Goal: Task Accomplishment & Management: Manage account settings

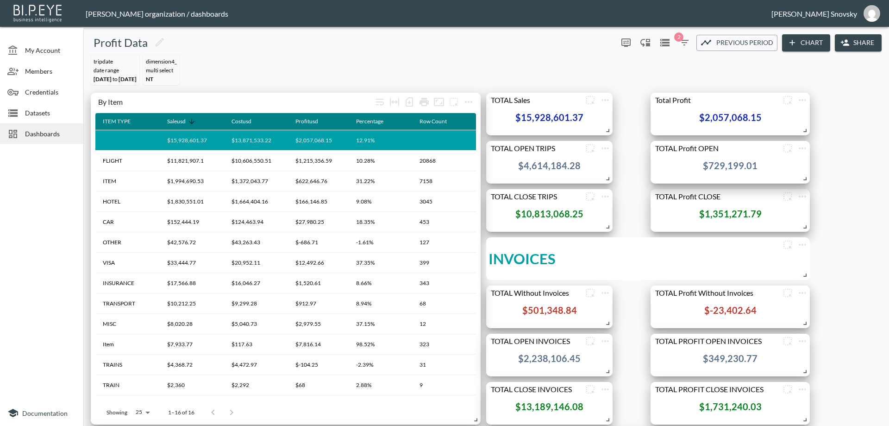
click at [683, 44] on icon "button" at bounding box center [684, 42] width 11 height 11
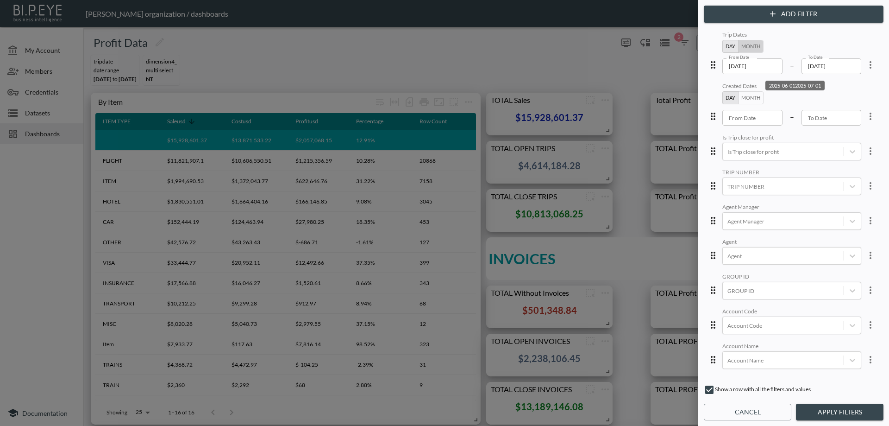
click at [744, 50] on button "Month" at bounding box center [750, 46] width 25 height 13
click at [744, 63] on input "2025-06" at bounding box center [764, 64] width 82 height 10
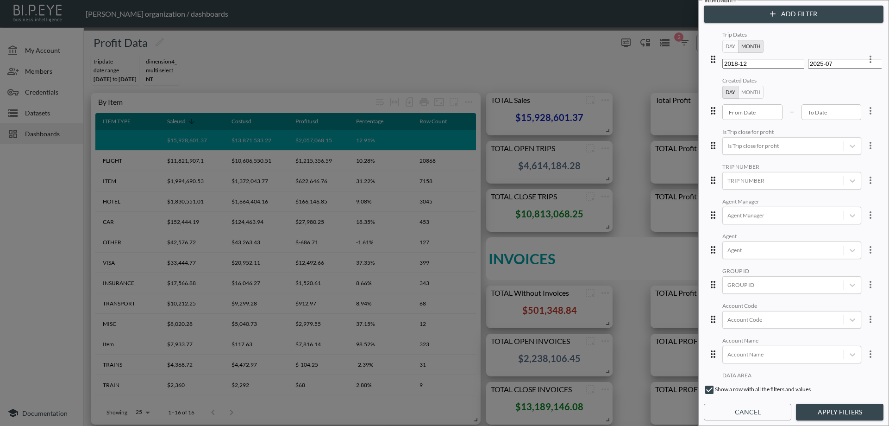
type input "2018-10"
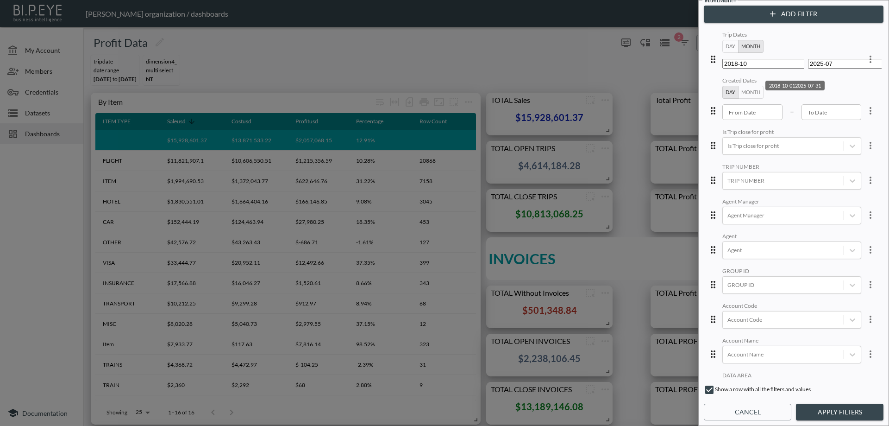
click at [819, 69] on input "2025-07" at bounding box center [849, 64] width 82 height 10
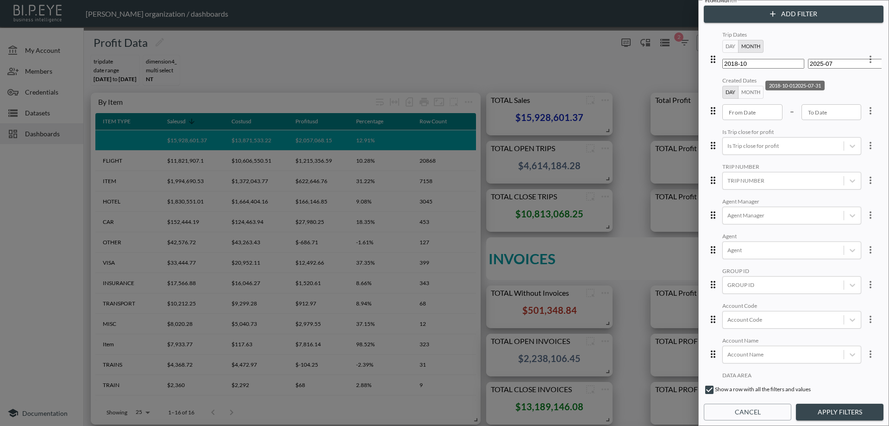
type input "2024-08"
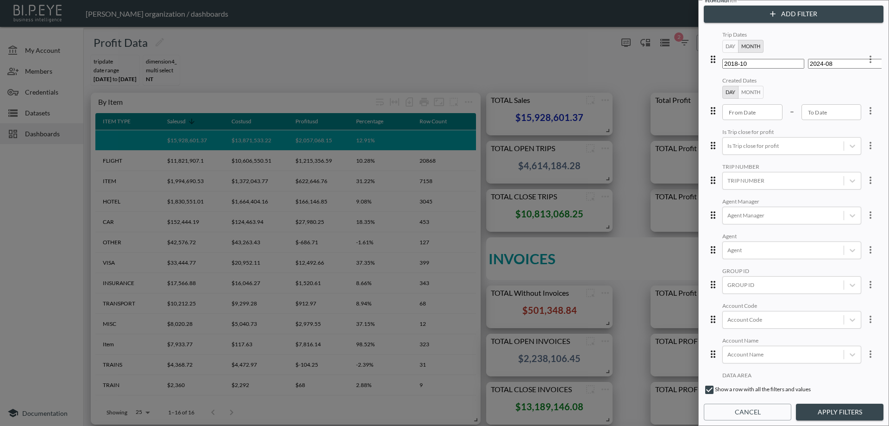
drag, startPoint x: 831, startPoint y: 416, endPoint x: 814, endPoint y: 395, distance: 27.1
click at [832, 417] on button "Apply Filters" at bounding box center [840, 412] width 88 height 17
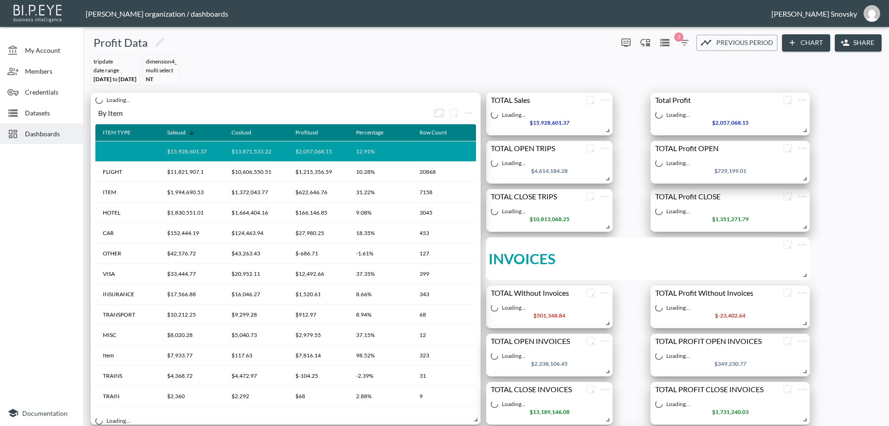
click at [678, 40] on span "2" at bounding box center [679, 36] width 9 height 9
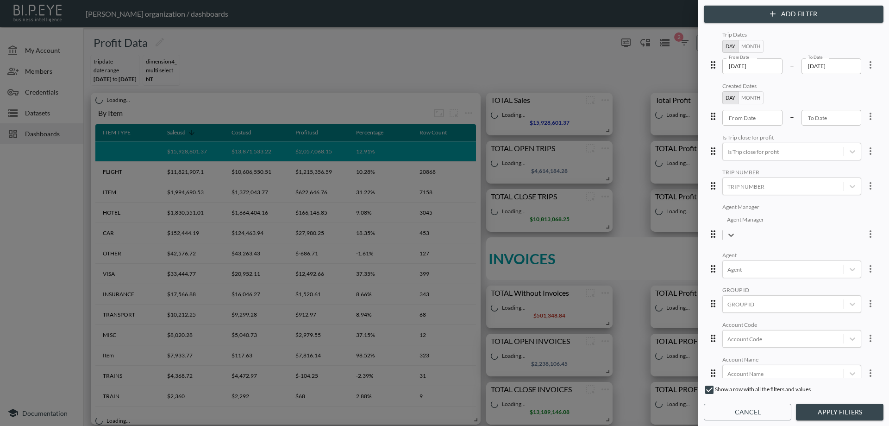
click at [759, 221] on div at bounding box center [792, 219] width 130 height 11
type input "pa"
click at [845, 234] on div "Trip Dates Day Month From Date [DATE] From Date – To Date [DATE] To Date Create…" at bounding box center [794, 203] width 176 height 348
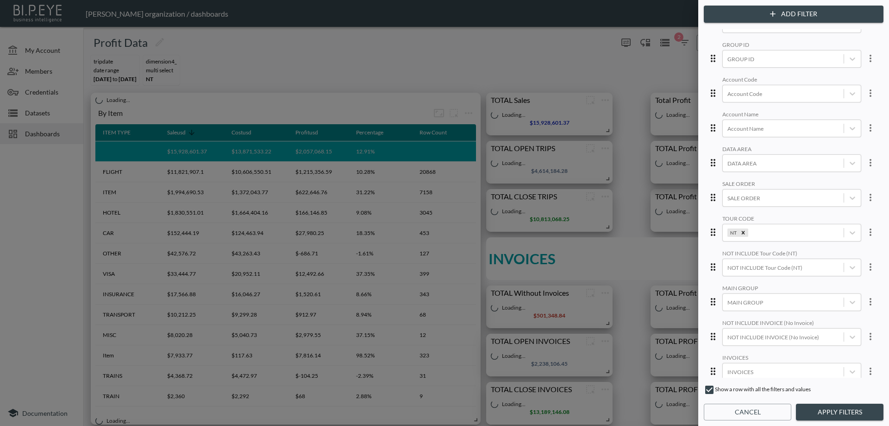
scroll to position [280, 0]
click at [740, 189] on icon "Remove NT" at bounding box center [743, 192] width 6 height 6
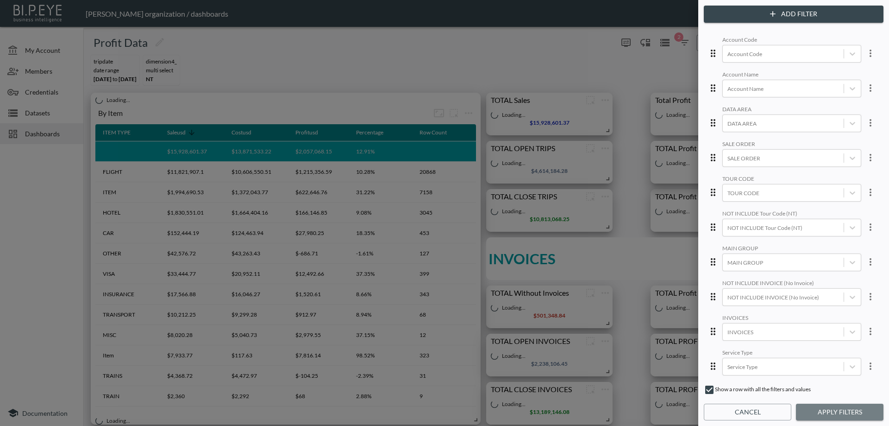
click at [822, 406] on button "Apply Filters" at bounding box center [840, 412] width 88 height 17
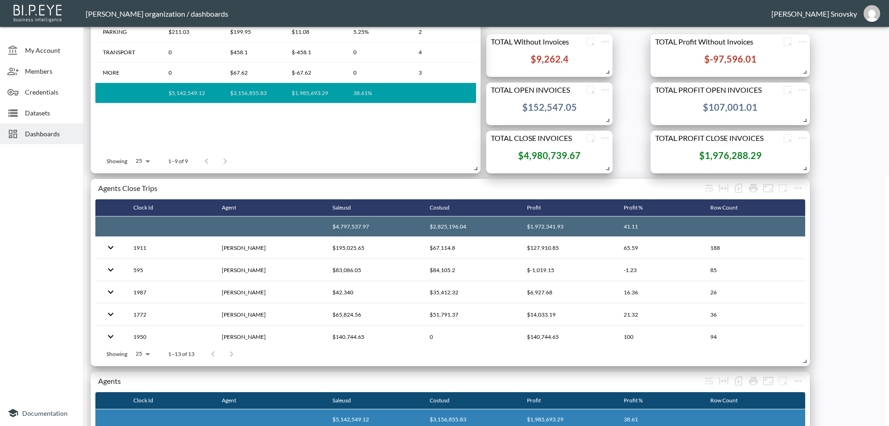
scroll to position [232, 0]
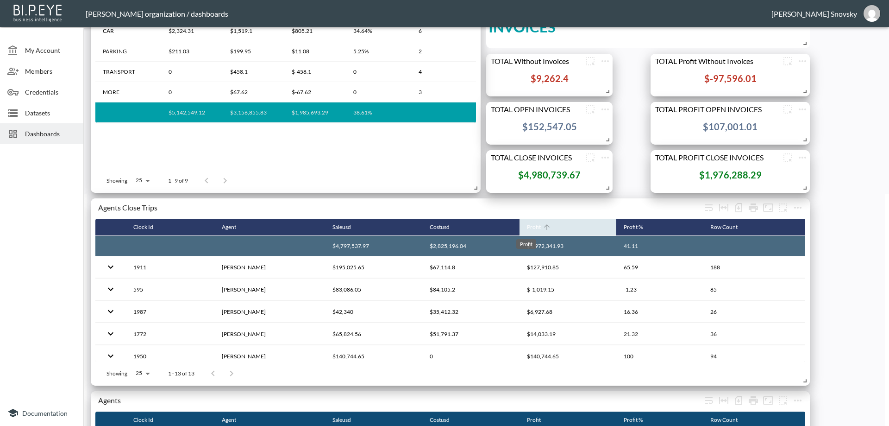
click at [527, 228] on div "Profit" at bounding box center [534, 226] width 14 height 11
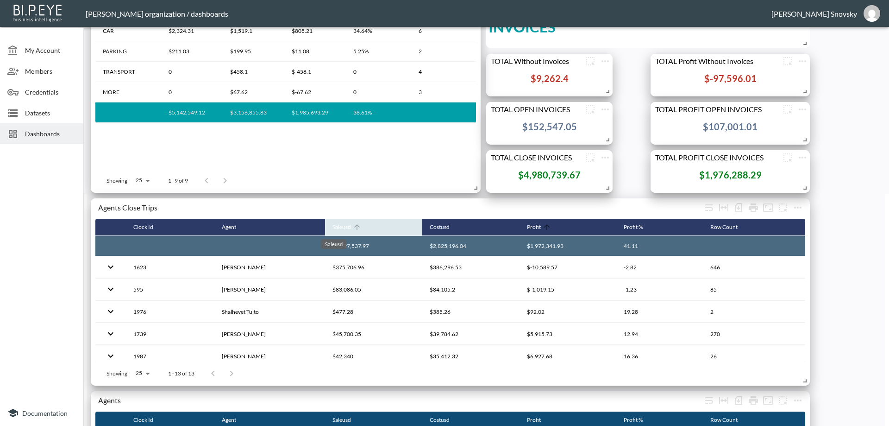
click at [335, 230] on div "Saleusd" at bounding box center [342, 226] width 19 height 11
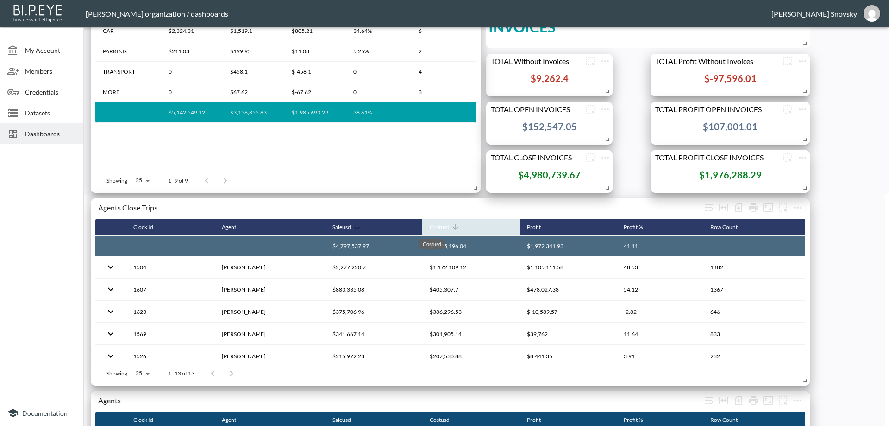
click at [436, 229] on div "Costusd" at bounding box center [440, 226] width 20 height 11
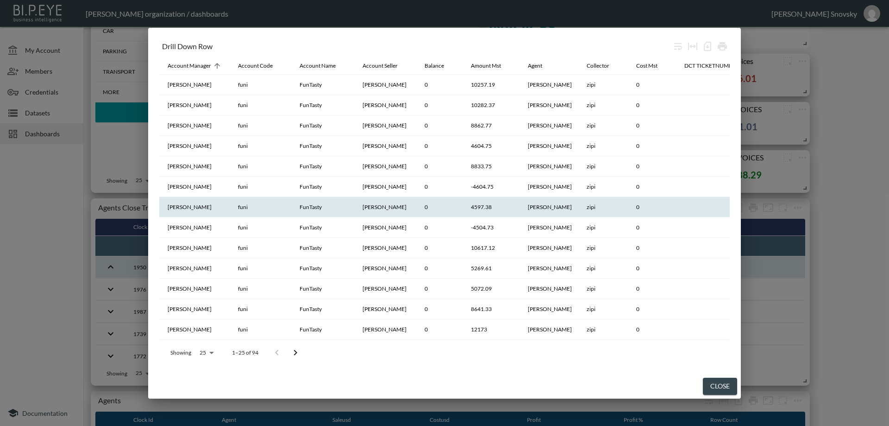
scroll to position [0, 0]
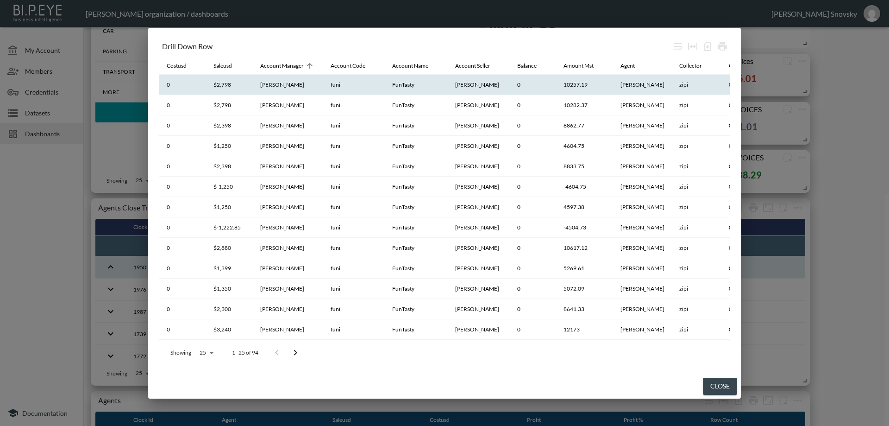
click at [403, 89] on th "FunTasty" at bounding box center [416, 85] width 63 height 20
copy th "FunTasty"
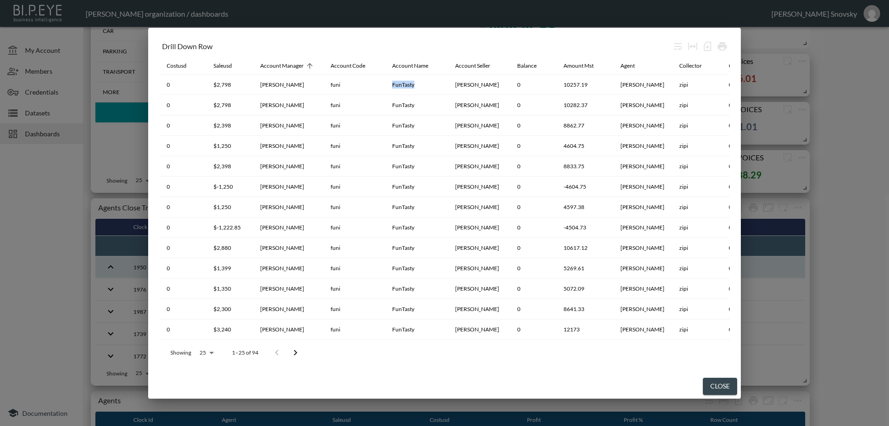
click at [726, 384] on button "Close" at bounding box center [720, 386] width 34 height 17
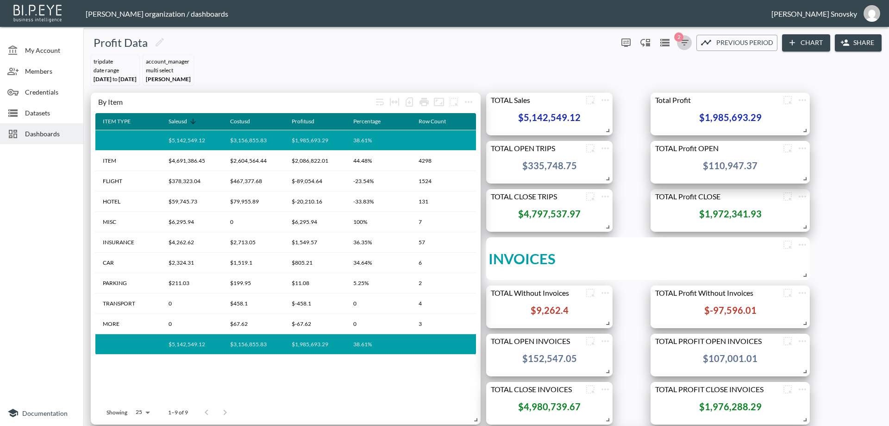
click at [682, 40] on icon "button" at bounding box center [685, 43] width 8 height 6
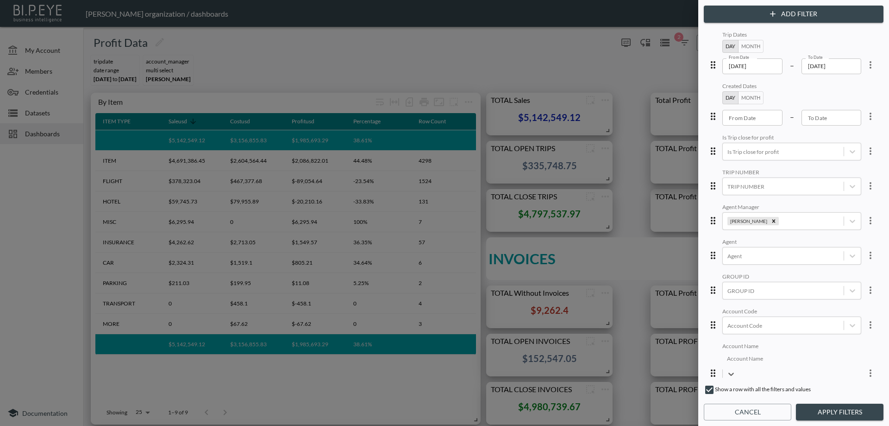
click at [748, 362] on div at bounding box center [792, 358] width 130 height 11
paste input "FunTasty"
type input "FunTasty"
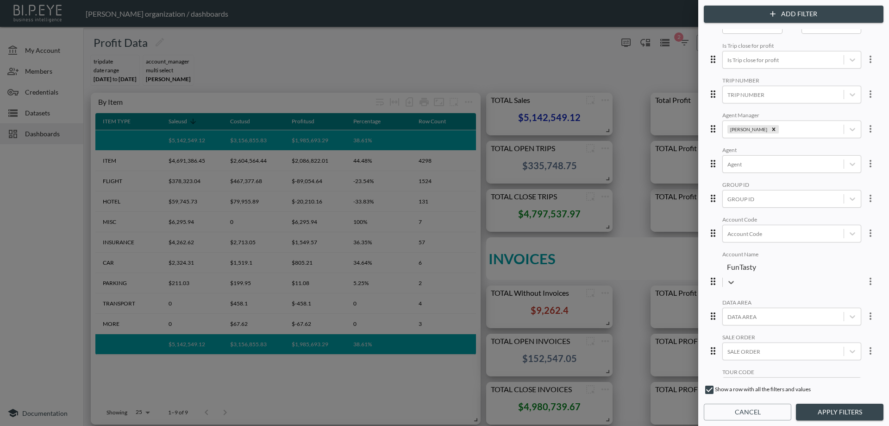
scroll to position [93, 0]
click at [771, 264] on div at bounding box center [792, 265] width 130 height 11
click at [771, 264] on body "BI.P.EYE, Interactive Analytics Dashboards - app [PERSON_NAME] organization / d…" at bounding box center [444, 213] width 889 height 426
paste input "FunTasty"
type input "FunTasty"
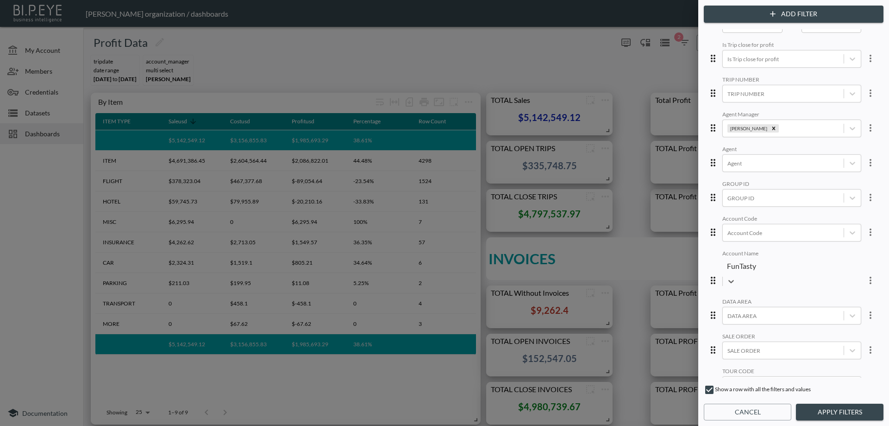
click at [732, 425] on div "Create "FunTasty"" at bounding box center [444, 434] width 889 height 16
click at [823, 412] on button "Apply Filters" at bounding box center [840, 412] width 88 height 17
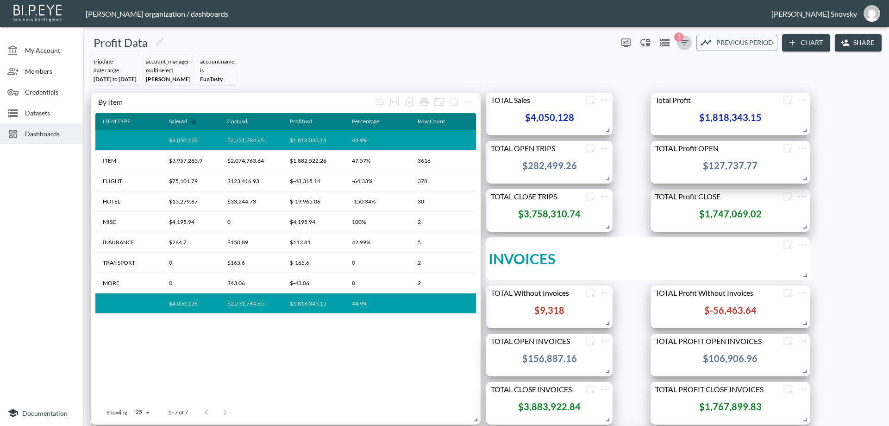
click at [681, 46] on icon "button" at bounding box center [684, 42] width 11 height 11
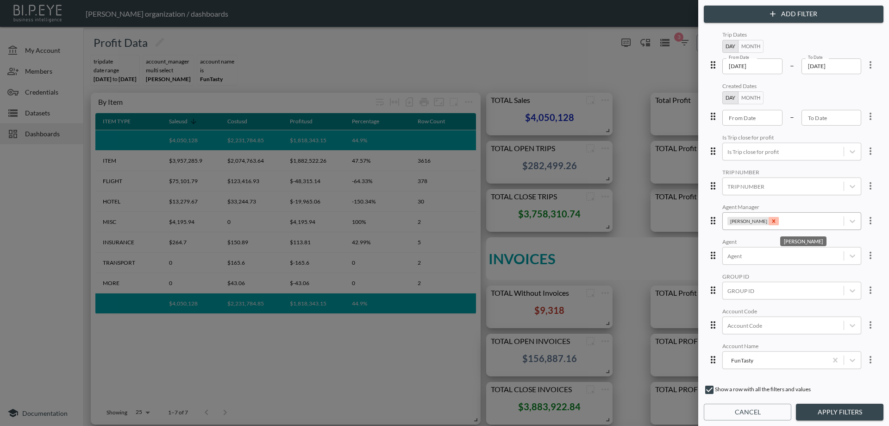
click at [771, 223] on icon "Remove Pazit Baroz" at bounding box center [774, 221] width 6 height 6
click at [810, 413] on button "Apply Filters" at bounding box center [840, 412] width 88 height 17
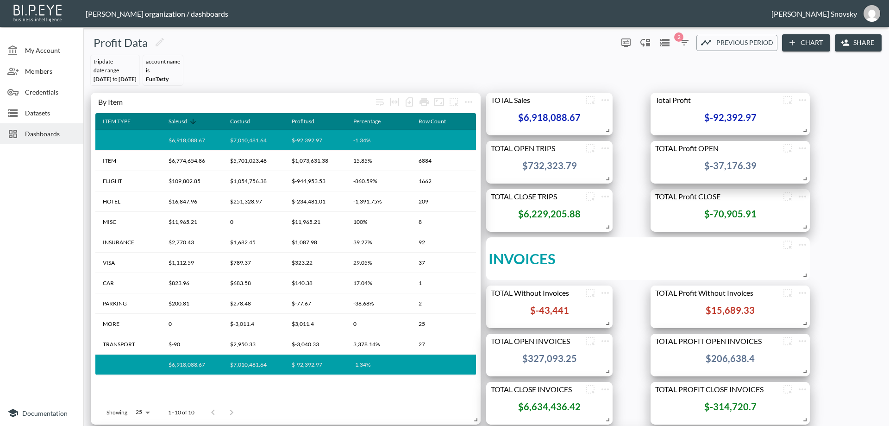
click at [682, 42] on icon "button" at bounding box center [684, 42] width 11 height 11
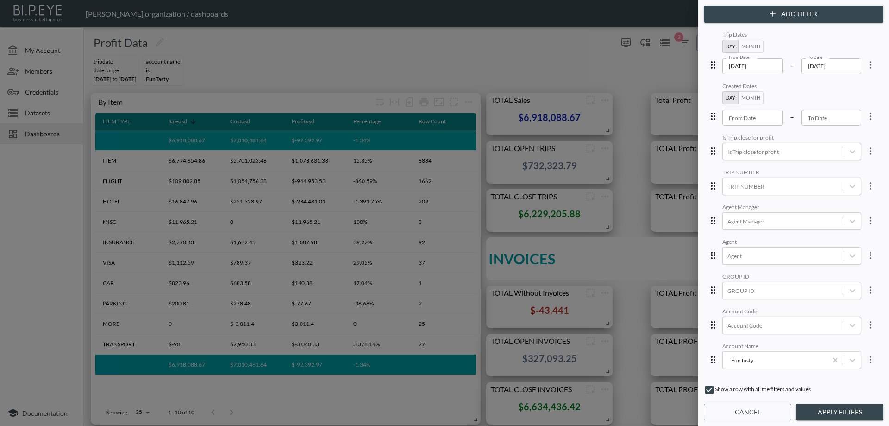
click at [870, 67] on icon "more" at bounding box center [871, 64] width 2 height 7
click at [833, 120] on span "Clear" at bounding box center [825, 119] width 23 height 11
click at [833, 411] on button "Apply Filters" at bounding box center [840, 412] width 88 height 17
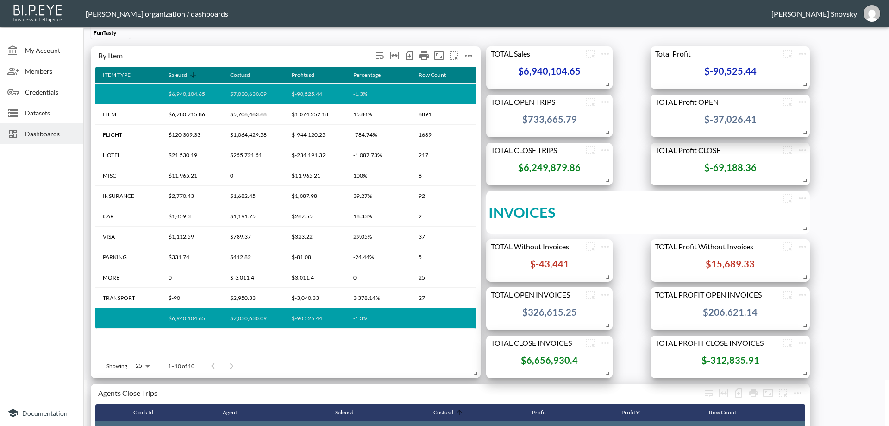
scroll to position [0, 0]
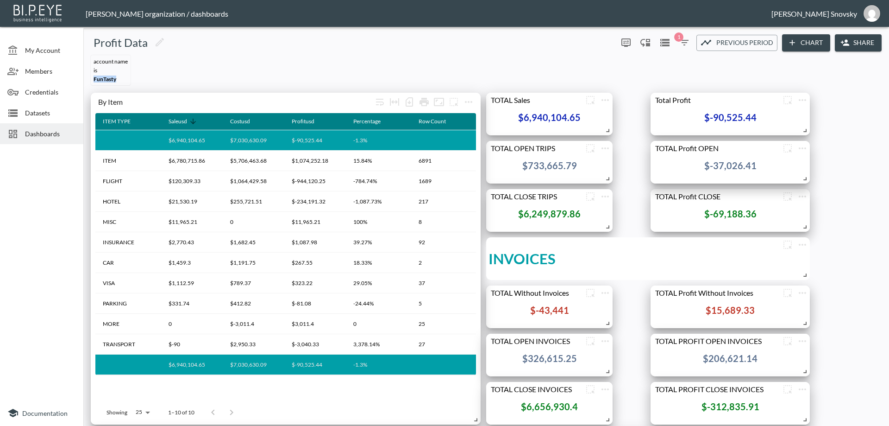
drag, startPoint x: 119, startPoint y: 80, endPoint x: 85, endPoint y: 79, distance: 33.8
click at [85, 79] on div "Profit Data 0 1 Previous period Chart Share Account Name IS FunTasty By Account…" at bounding box center [486, 228] width 806 height 395
copy span "FunTasty"
click at [682, 44] on icon "button" at bounding box center [684, 42] width 11 height 11
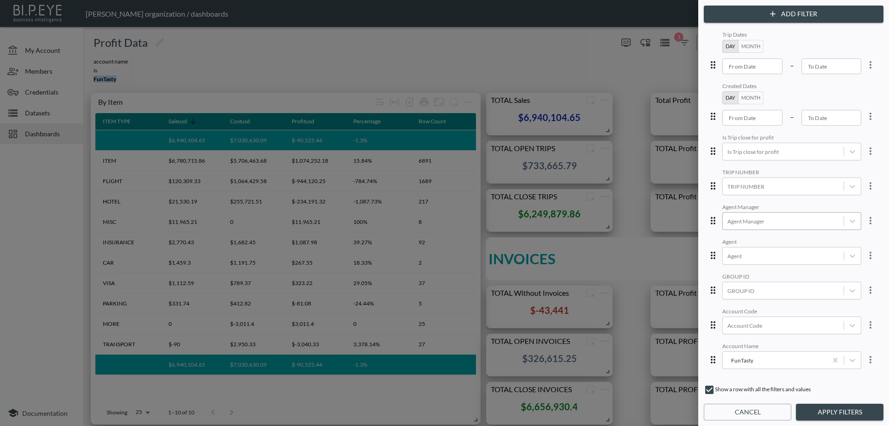
click at [740, 224] on div at bounding box center [784, 221] width 112 height 9
type input "פ"
type input "P"
click at [809, 411] on button "Apply Filters" at bounding box center [840, 412] width 88 height 17
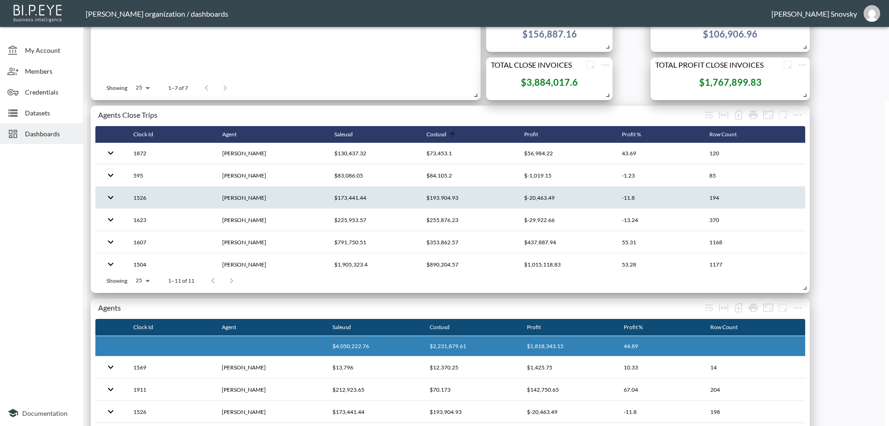
scroll to position [139, 0]
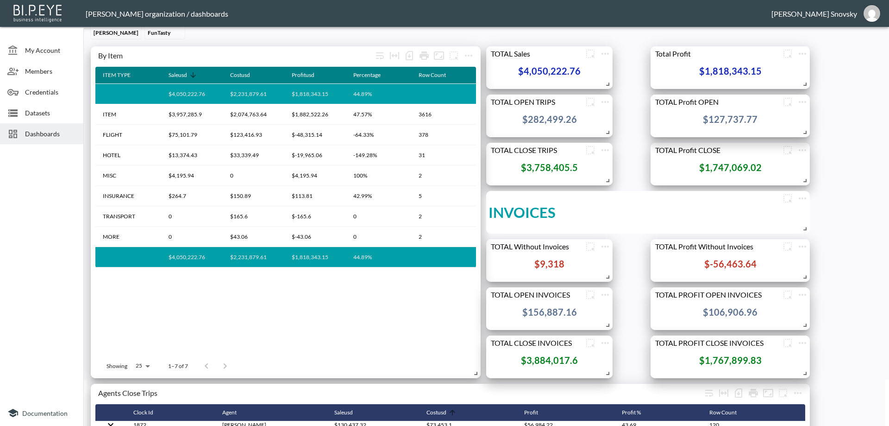
scroll to position [0, 0]
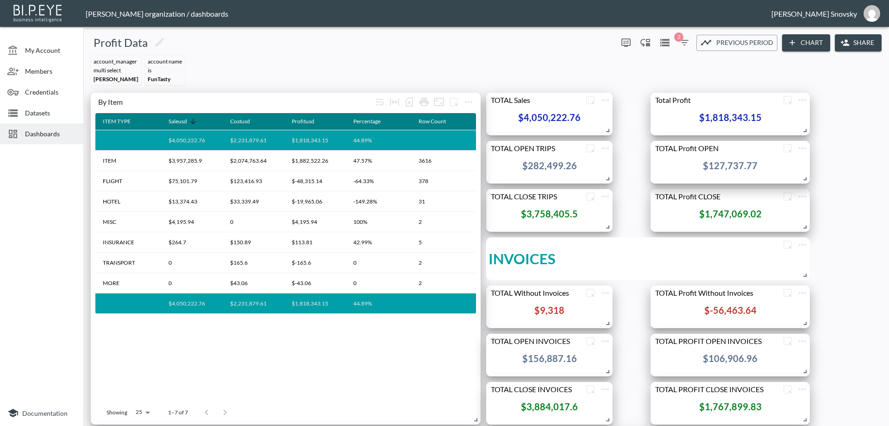
click at [680, 45] on icon "button" at bounding box center [684, 42] width 11 height 11
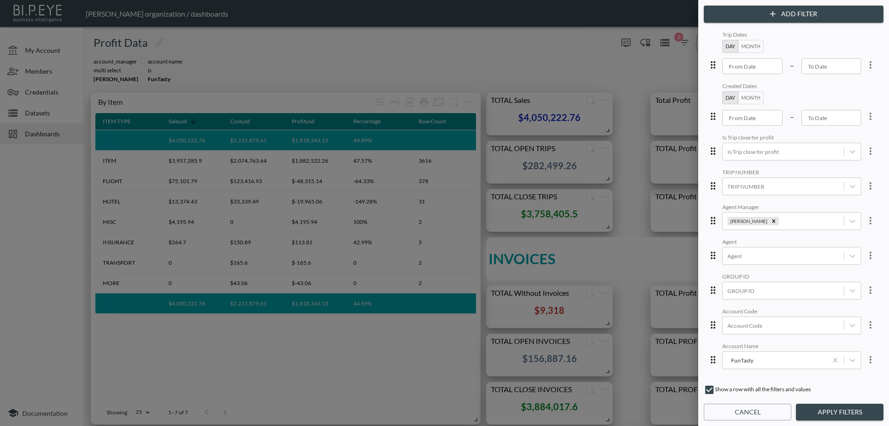
type input "YYYY-MM-DD"
click at [763, 69] on input "YYYY-MM-DD" at bounding box center [753, 66] width 60 height 16
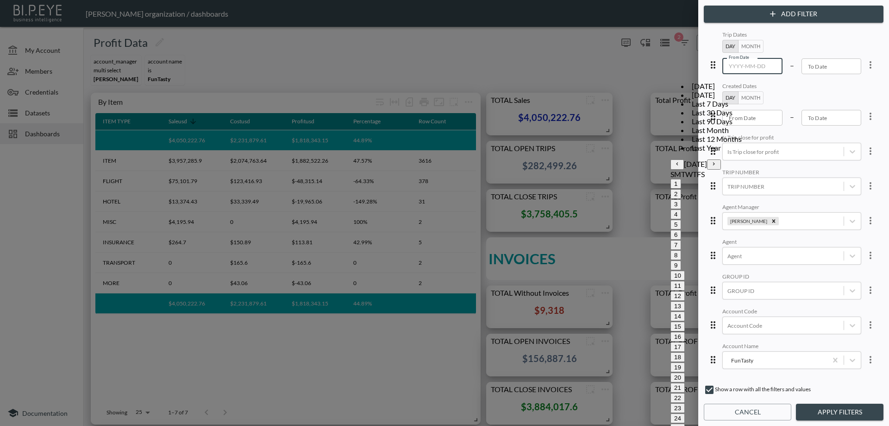
drag, startPoint x: 744, startPoint y: 46, endPoint x: 739, endPoint y: 48, distance: 5.0
click at [739, 48] on button "Month" at bounding box center [750, 46] width 25 height 13
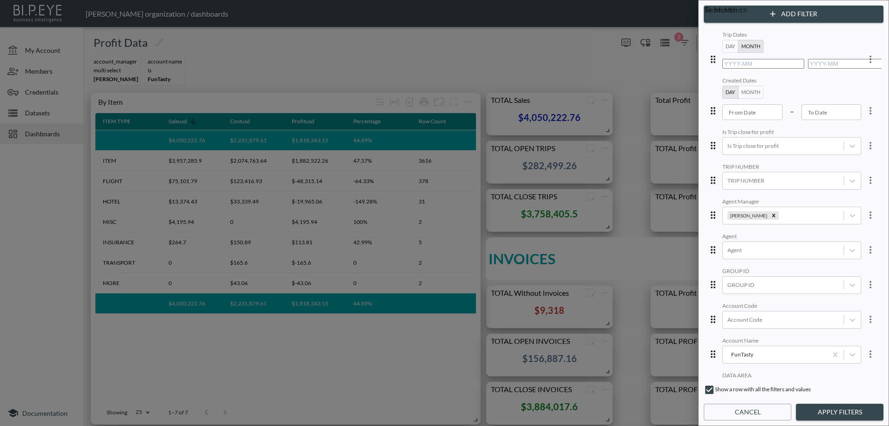
type input "YYYY-MM"
click at [733, 69] on input "YYYY-MM" at bounding box center [764, 64] width 82 height 10
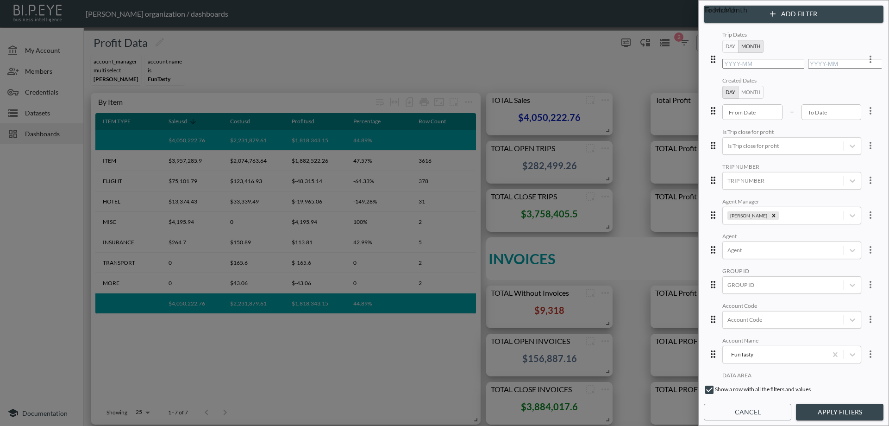
type input "2018-01"
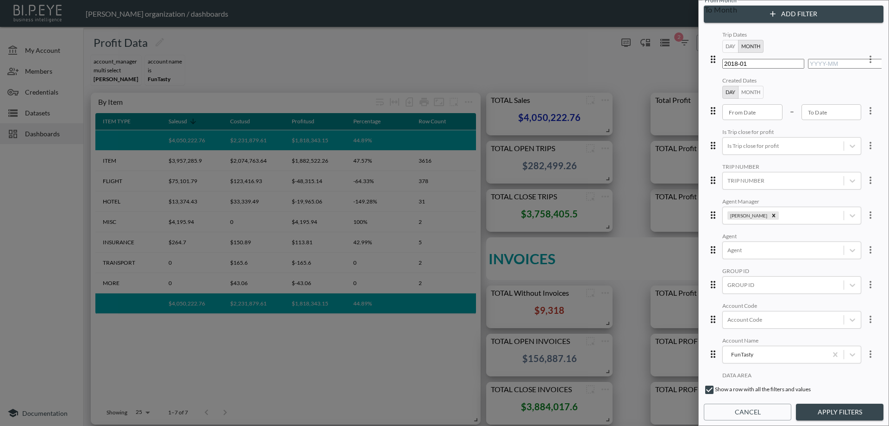
type input "YYYY-MM"
click at [812, 69] on input "YYYY-MM" at bounding box center [849, 64] width 82 height 10
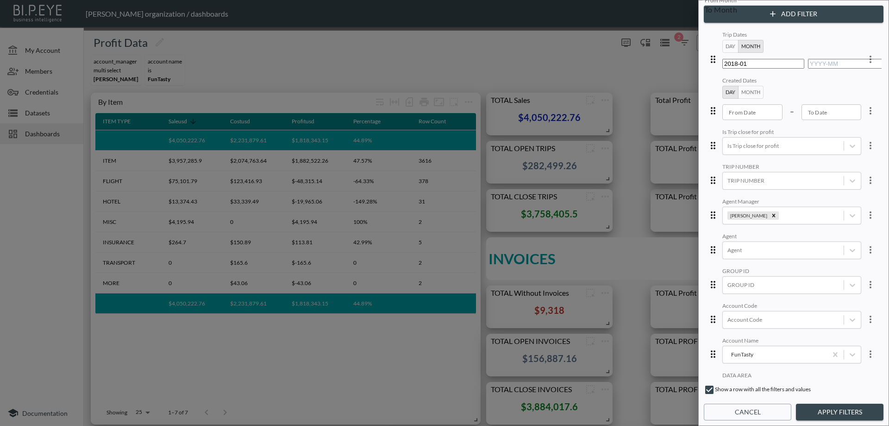
type input "2023-12"
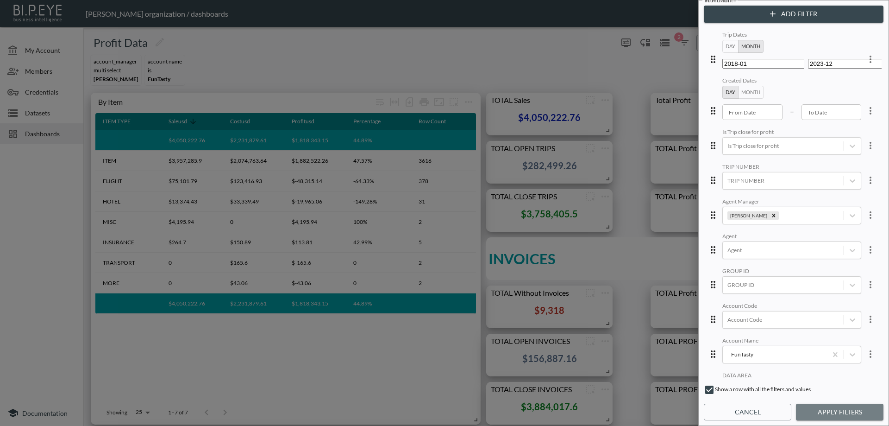
click at [824, 414] on button "Apply Filters" at bounding box center [840, 412] width 88 height 17
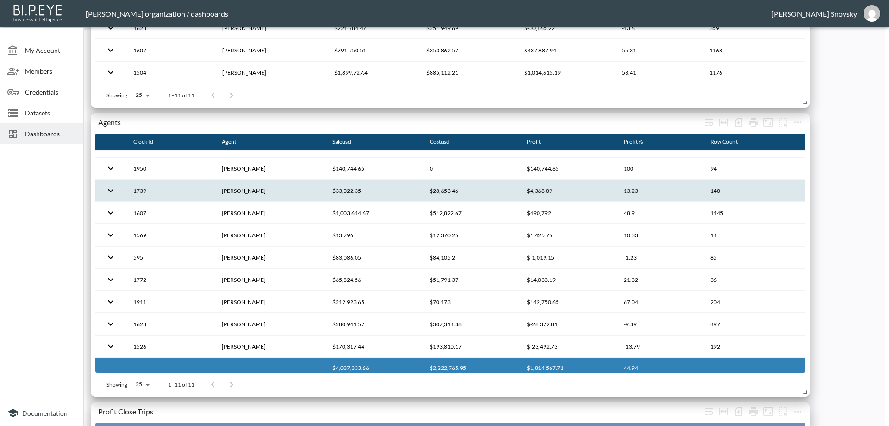
scroll to position [63, 0]
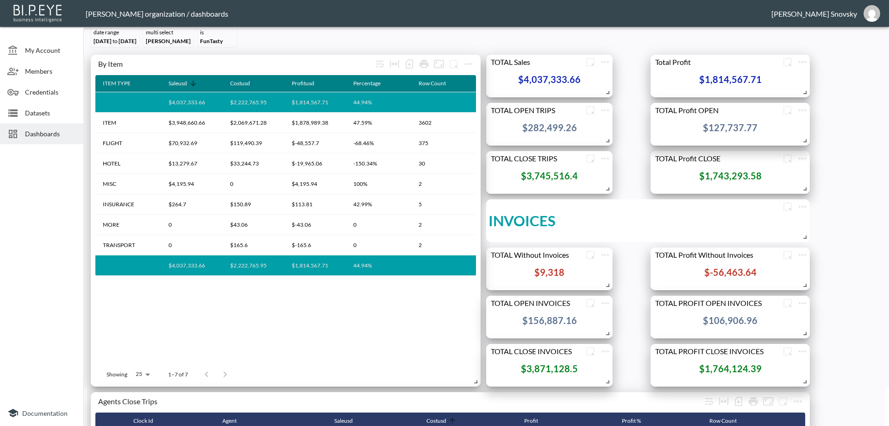
scroll to position [93, 0]
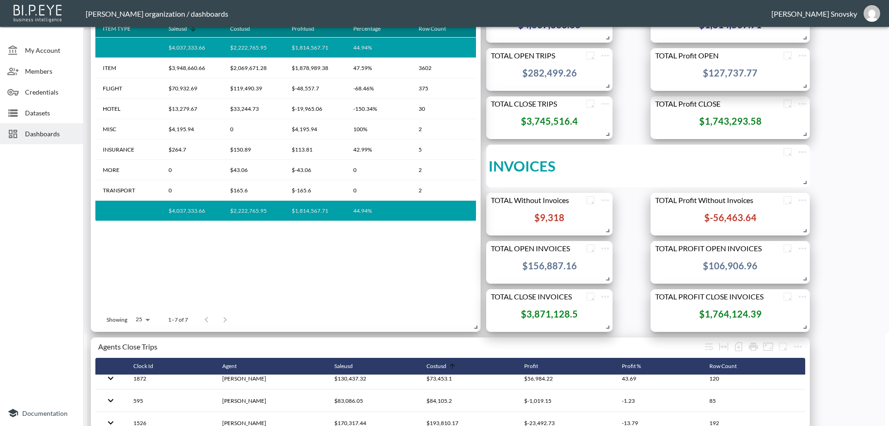
click at [45, 303] on div at bounding box center [41, 274] width 83 height 252
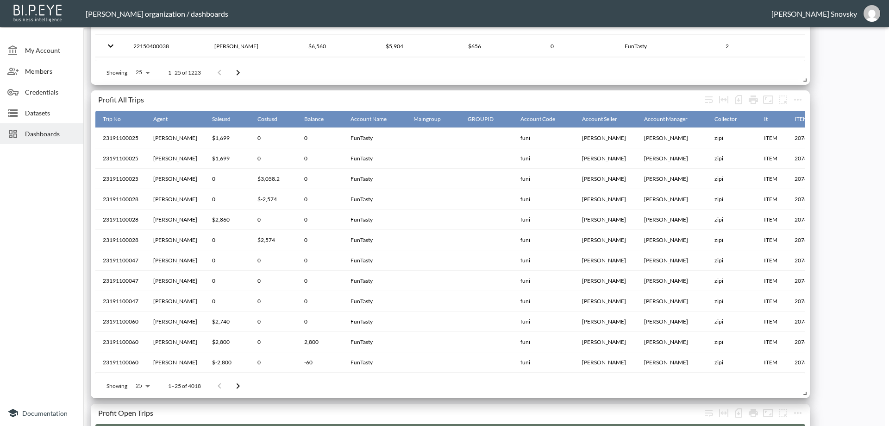
scroll to position [1158, 0]
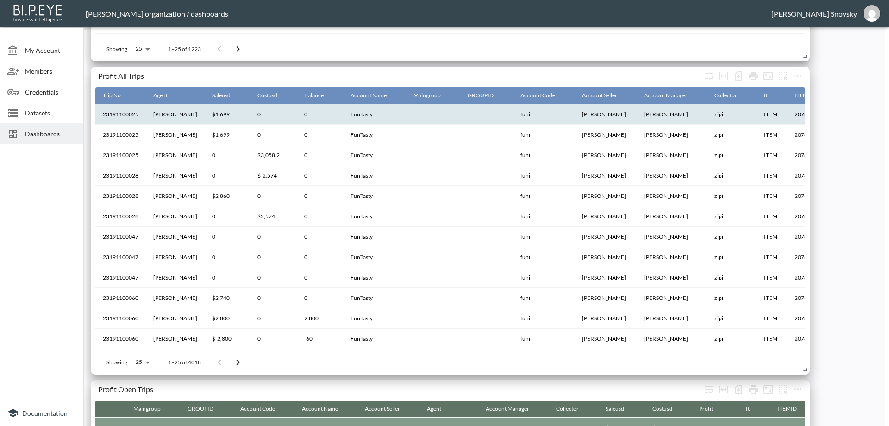
click at [513, 114] on th "funi" at bounding box center [544, 114] width 62 height 20
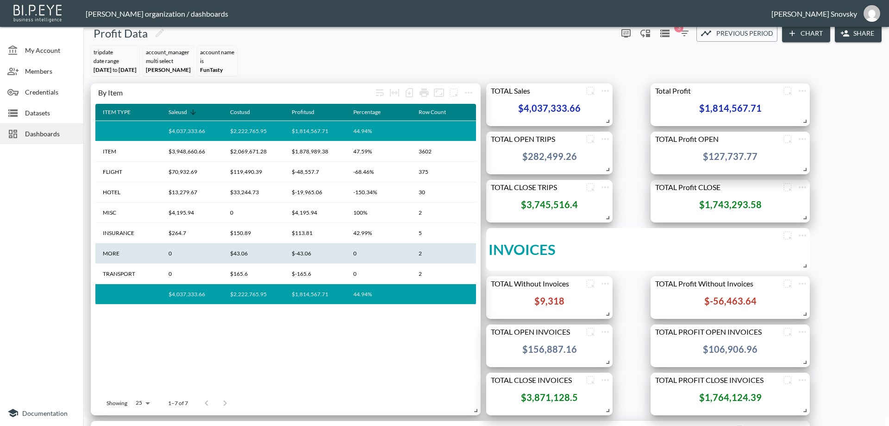
scroll to position [0, 0]
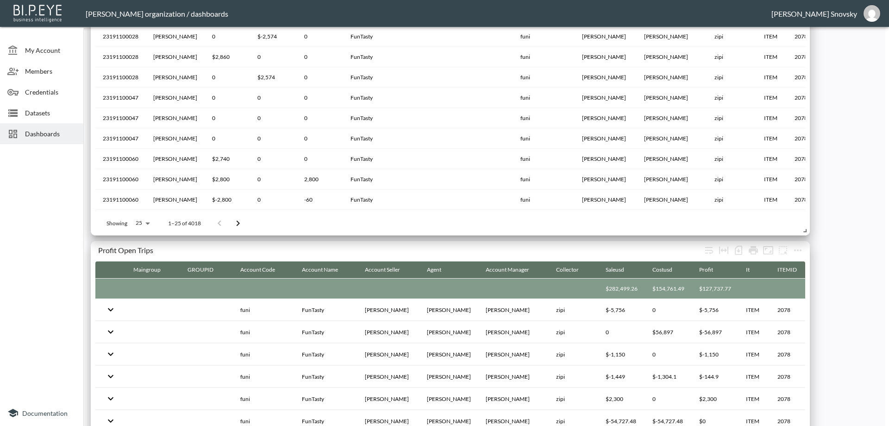
scroll to position [1436, 0]
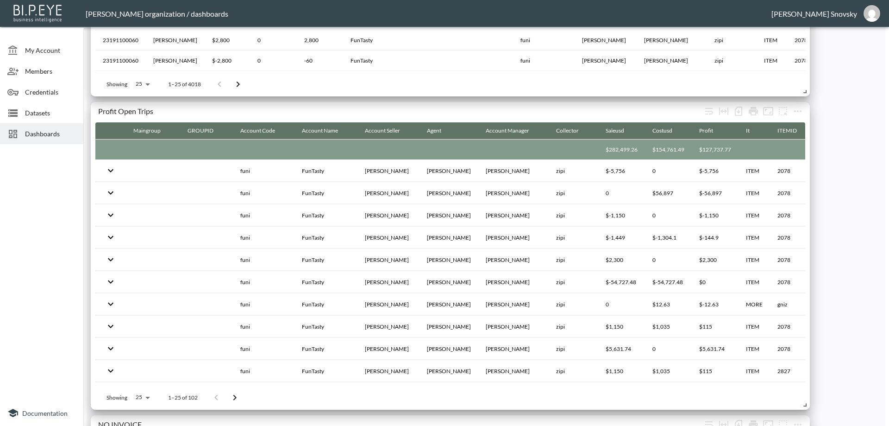
click at [145, 395] on body "BI.P.EYE, Interactive Analytics Dashboards - app [PERSON_NAME] organization / d…" at bounding box center [444, 213] width 889 height 426
click at [142, 335] on li "500" at bounding box center [142, 339] width 36 height 17
type input "500"
click at [437, 132] on div "Agent" at bounding box center [434, 130] width 14 height 11
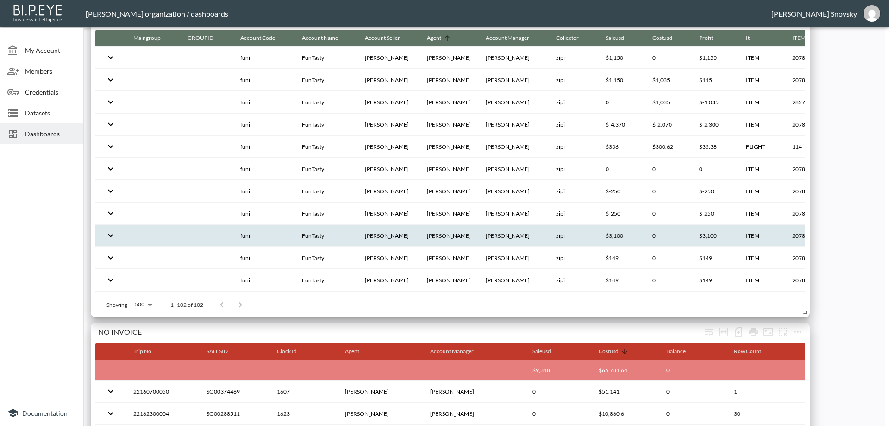
scroll to position [1465, 0]
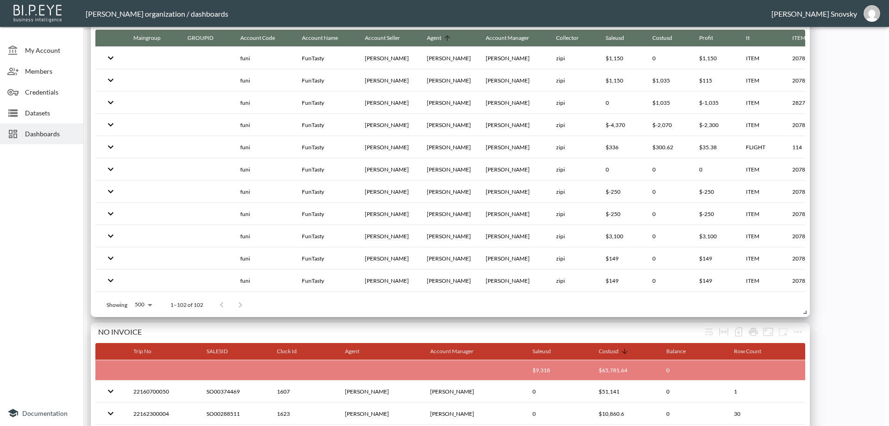
click at [847, 271] on div "By Account Agent Dataareaid Maingroup GROUPID Account Code Account Name Costusd…" at bounding box center [484, 115] width 795 height 3102
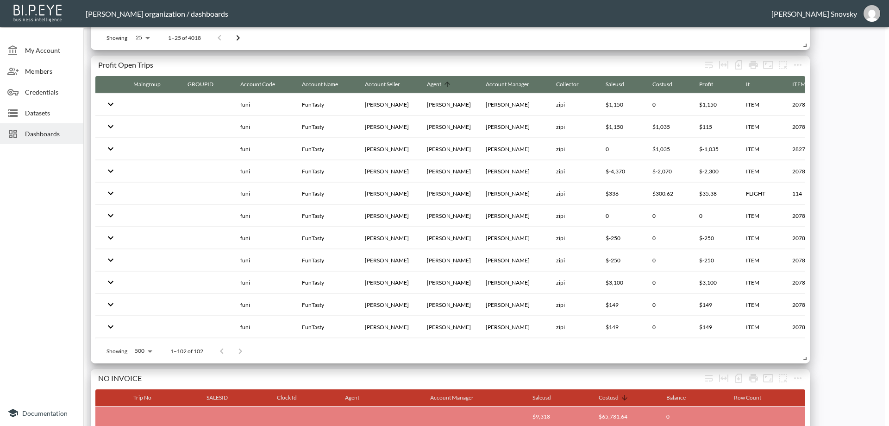
click at [50, 133] on span "Dashboards" at bounding box center [50, 134] width 51 height 10
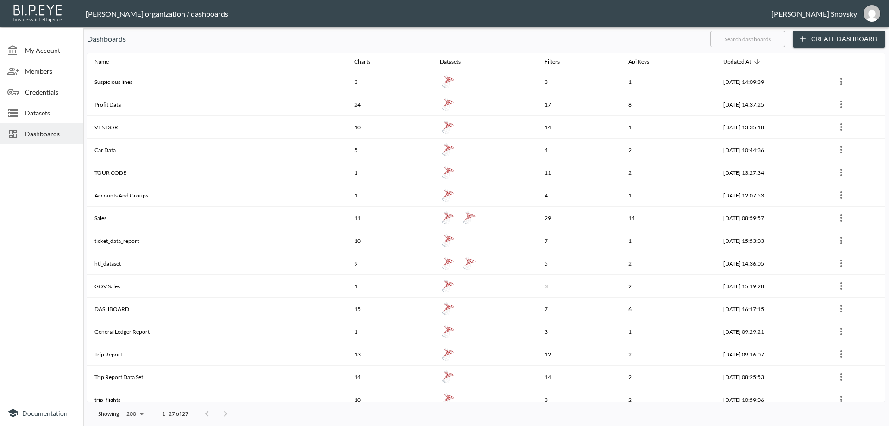
click at [37, 133] on span "Dashboards" at bounding box center [50, 134] width 51 height 10
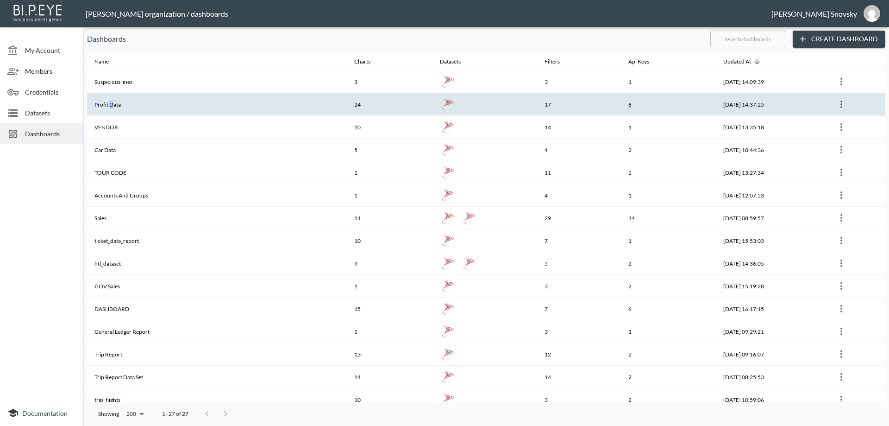
click at [112, 105] on th "Profit Data" at bounding box center [217, 104] width 260 height 23
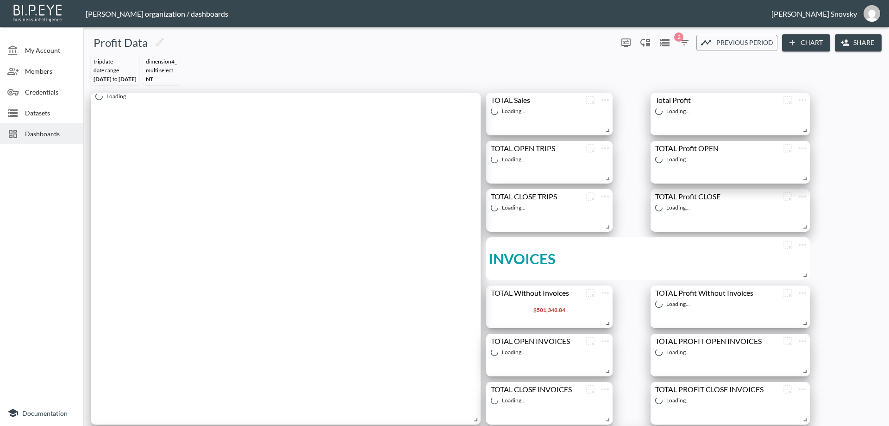
click at [849, 45] on button "Share" at bounding box center [858, 42] width 47 height 17
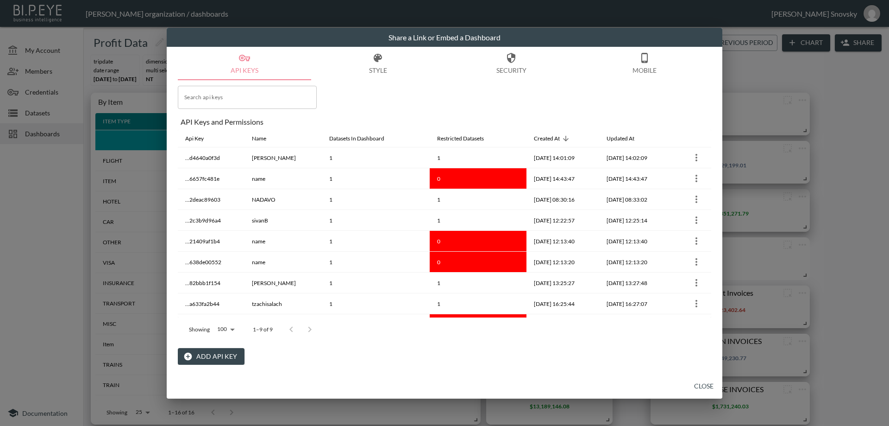
click at [252, 100] on input "Search api keys" at bounding box center [247, 97] width 139 height 23
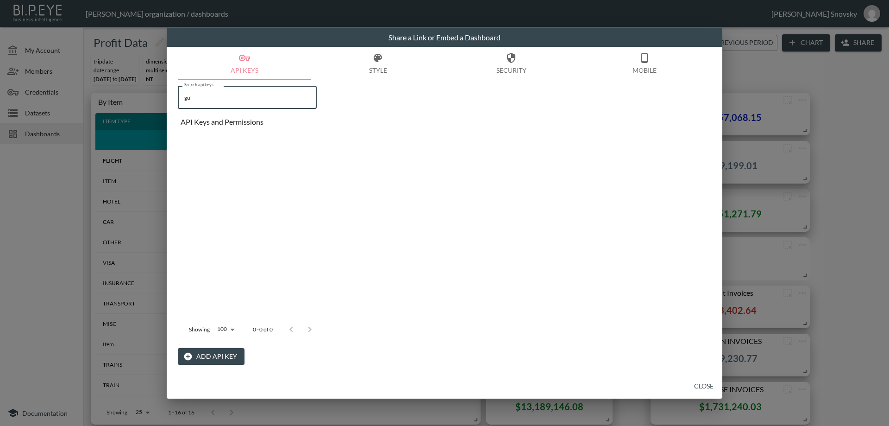
type input "g"
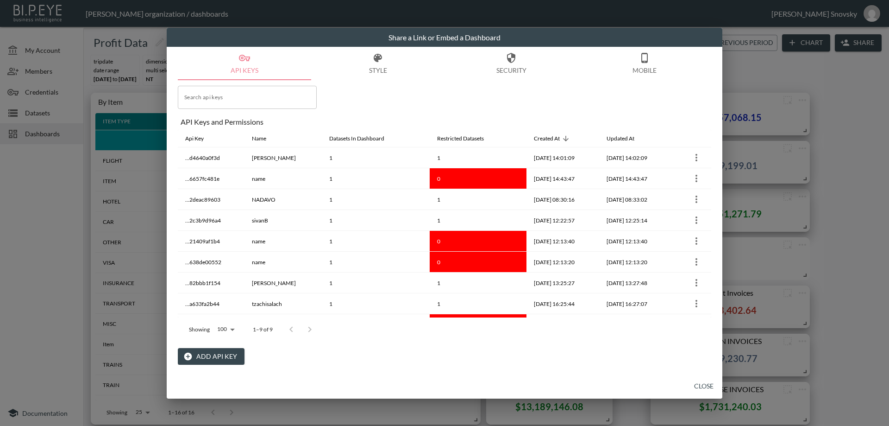
drag, startPoint x: 537, startPoint y: 91, endPoint x: 526, endPoint y: 94, distance: 11.4
click at [537, 92] on div "Search api keys Search api keys API Keys and Permissions Api Key Name Datasets …" at bounding box center [445, 222] width 534 height 284
click at [205, 358] on button "Add API Key" at bounding box center [211, 356] width 67 height 17
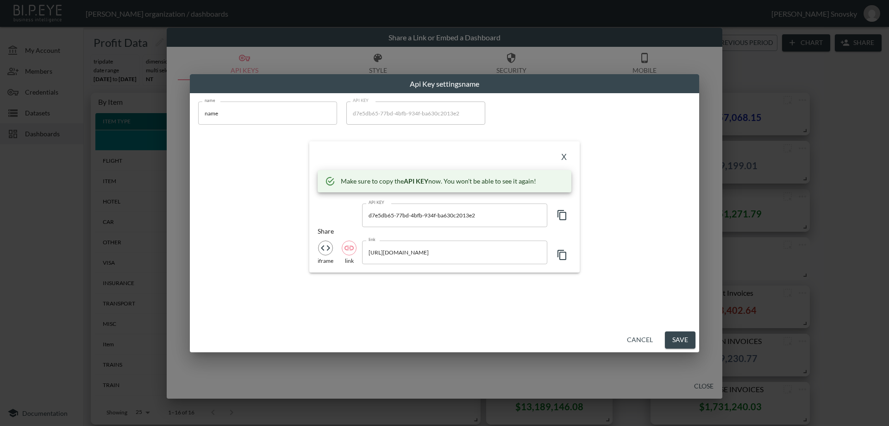
click at [259, 110] on input "name" at bounding box center [267, 112] width 139 height 23
type input "guyR"
click at [565, 216] on icon "button" at bounding box center [562, 214] width 11 height 11
click at [683, 344] on button "Save" at bounding box center [680, 339] width 31 height 17
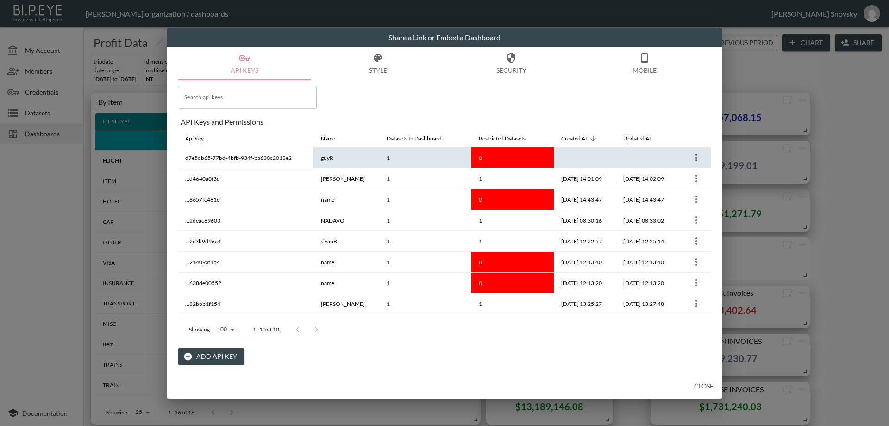
click at [691, 154] on icon "more" at bounding box center [696, 157] width 11 height 11
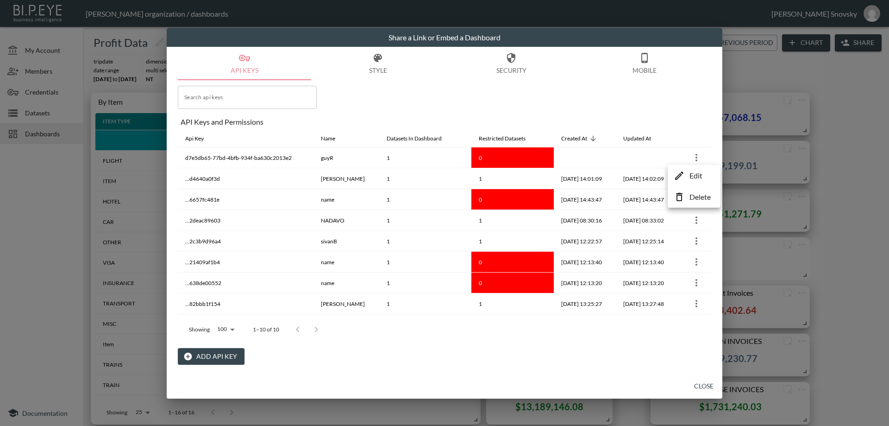
click at [686, 177] on li "Edit" at bounding box center [694, 175] width 48 height 17
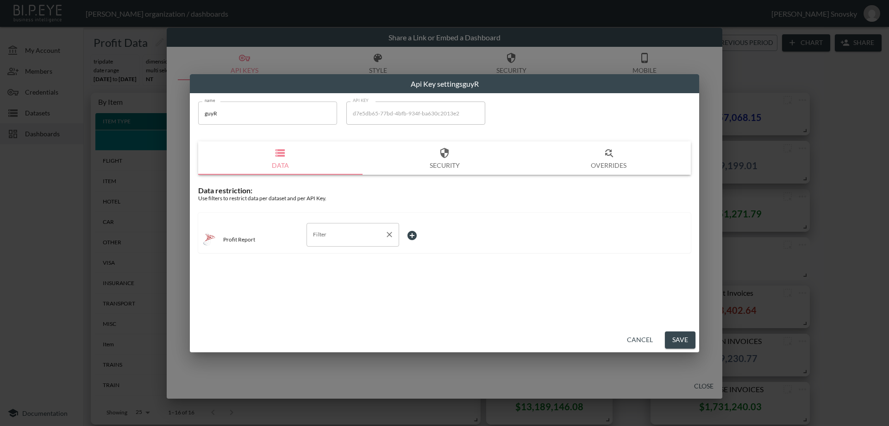
click at [347, 229] on input "Filter" at bounding box center [346, 234] width 70 height 15
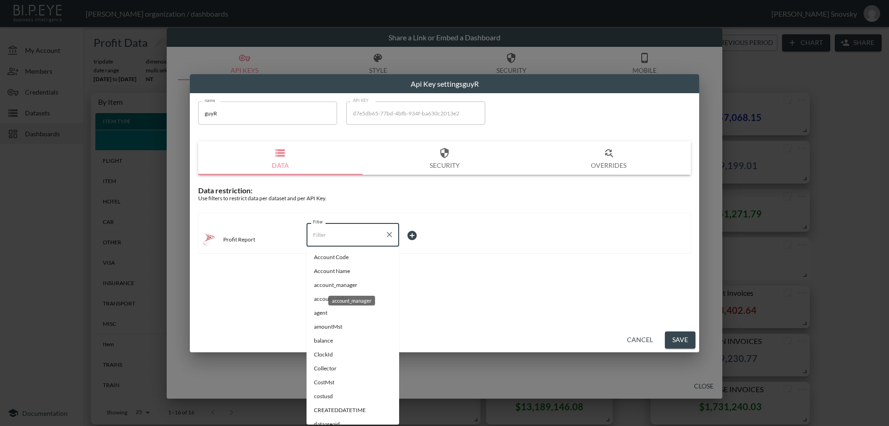
click at [339, 284] on span "account_manager" at bounding box center [353, 285] width 78 height 8
type input "account_manager"
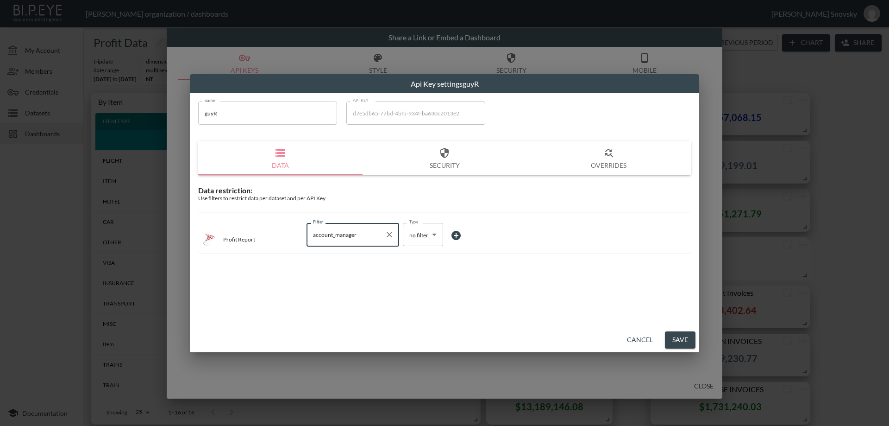
click at [411, 237] on body "BI.P.EYE, Interactive Analytics Dashboards - app [PERSON_NAME] organization / d…" at bounding box center [444, 213] width 889 height 426
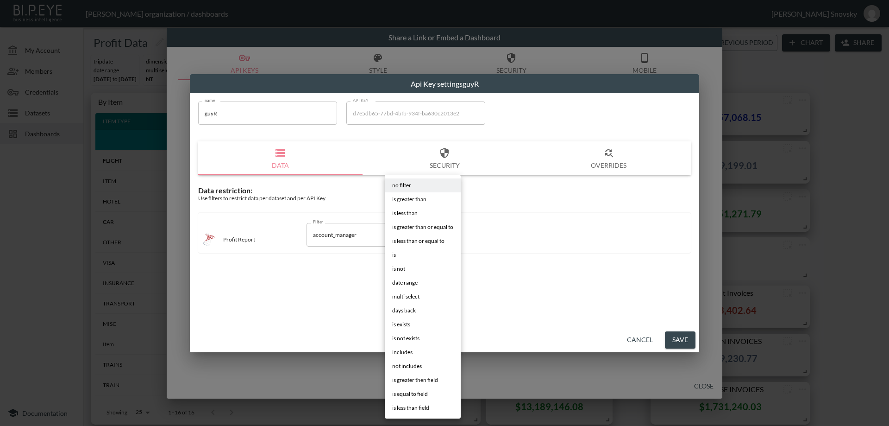
click at [403, 255] on li "is" at bounding box center [423, 255] width 76 height 14
type input "is"
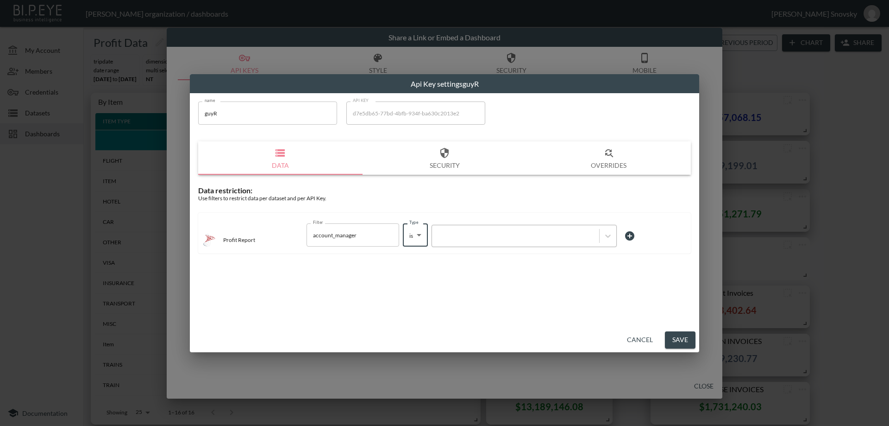
click at [460, 237] on div at bounding box center [516, 236] width 158 height 9
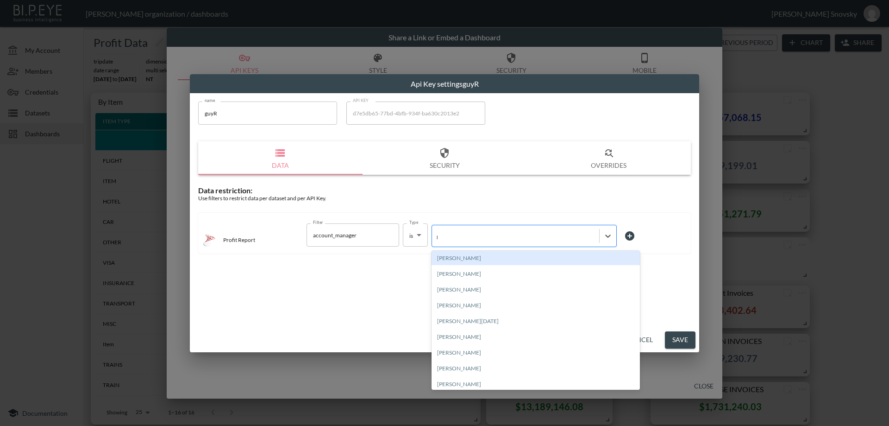
type input "gu"
click at [467, 255] on div "[PERSON_NAME]" at bounding box center [536, 258] width 208 height 14
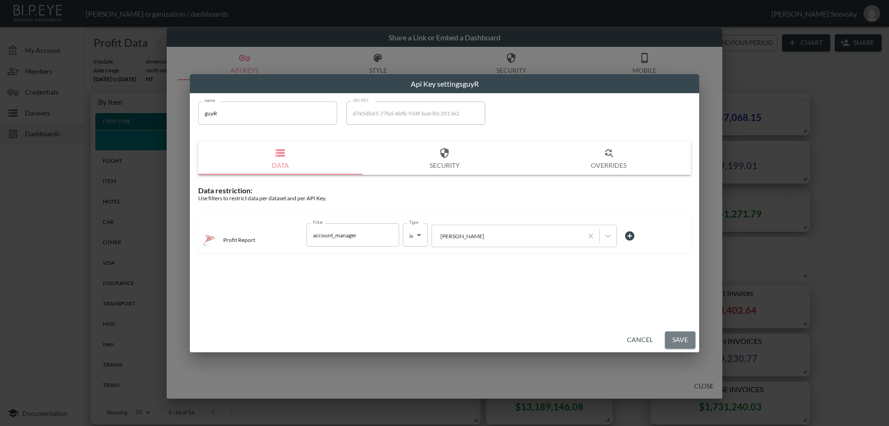
click at [673, 340] on button "Save" at bounding box center [680, 339] width 31 height 17
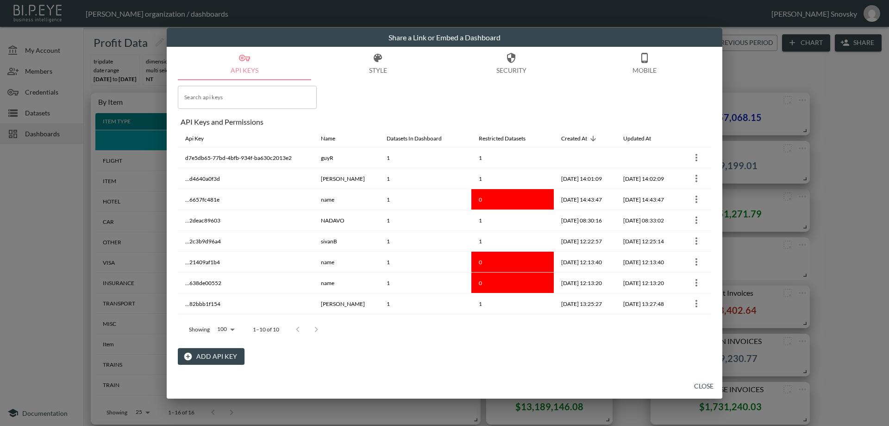
click at [706, 385] on button "Close" at bounding box center [704, 386] width 30 height 17
